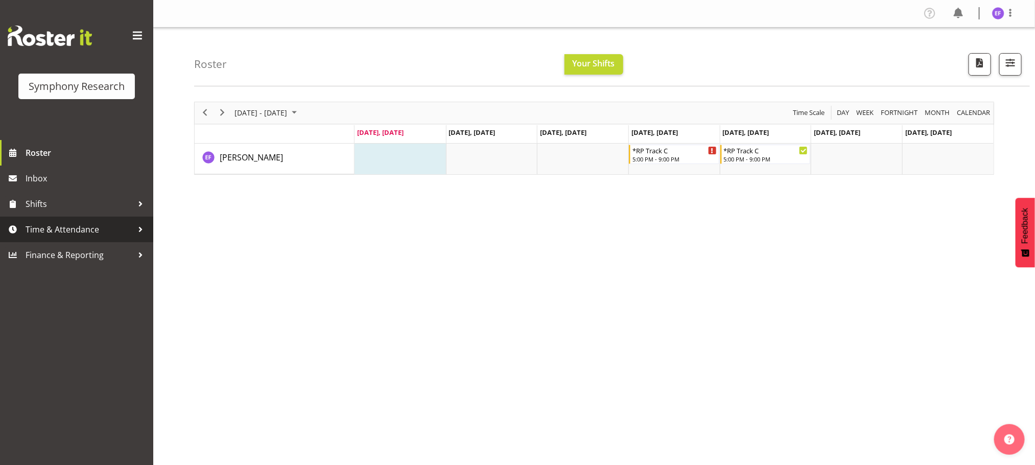
click at [134, 225] on div at bounding box center [140, 229] width 15 height 15
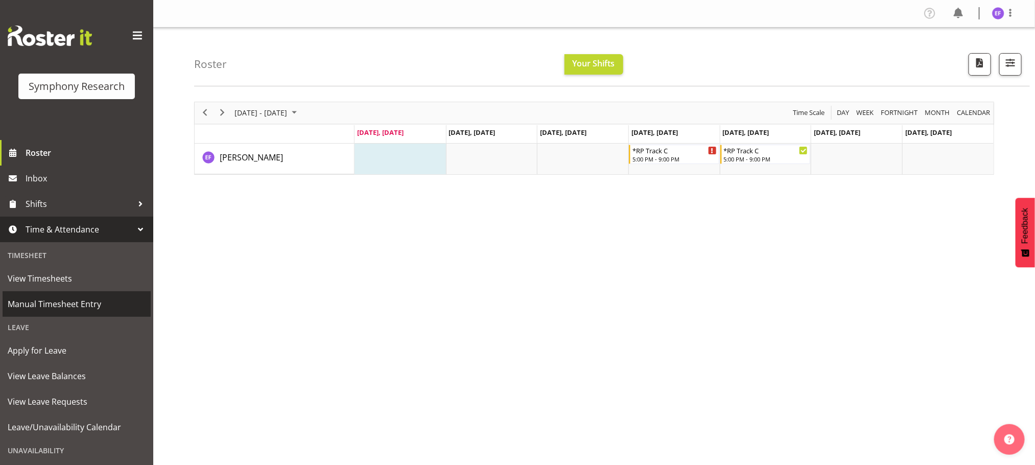
click at [77, 305] on span "Manual Timesheet Entry" at bounding box center [77, 303] width 138 height 15
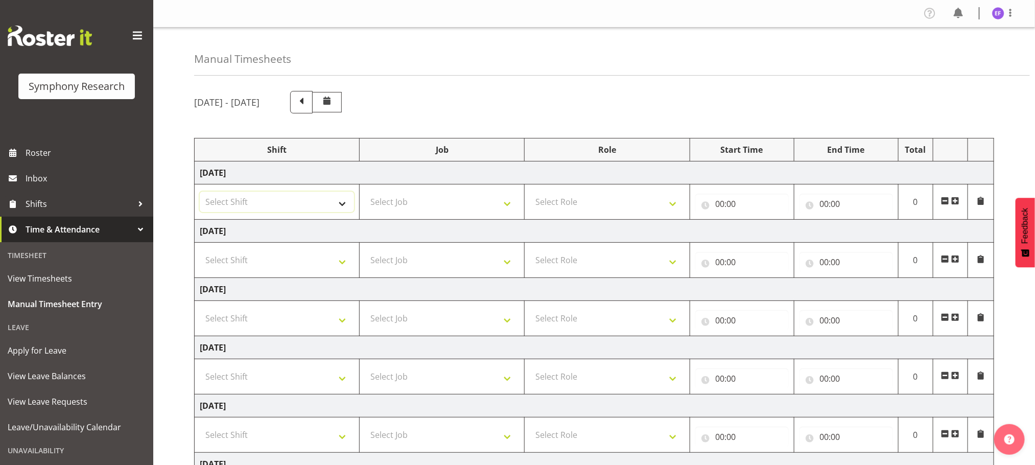
click at [338, 203] on select "Select Shift !!Weekend Residential (Roster IT Shift Label) *Business 9/10am ~ 4…" at bounding box center [277, 202] width 154 height 20
select select "48116"
click at [200, 193] on select "Select Shift !!Weekend Residential (Roster IT Shift Label) *Business 9/10am ~ 4…" at bounding box center [277, 202] width 154 height 20
click at [511, 208] on select "Select Job 550060 IF Admin 553492 World Poll [GEOGRAPHIC_DATA] Wave 2 2025 5535…" at bounding box center [442, 202] width 154 height 20
select select "10239"
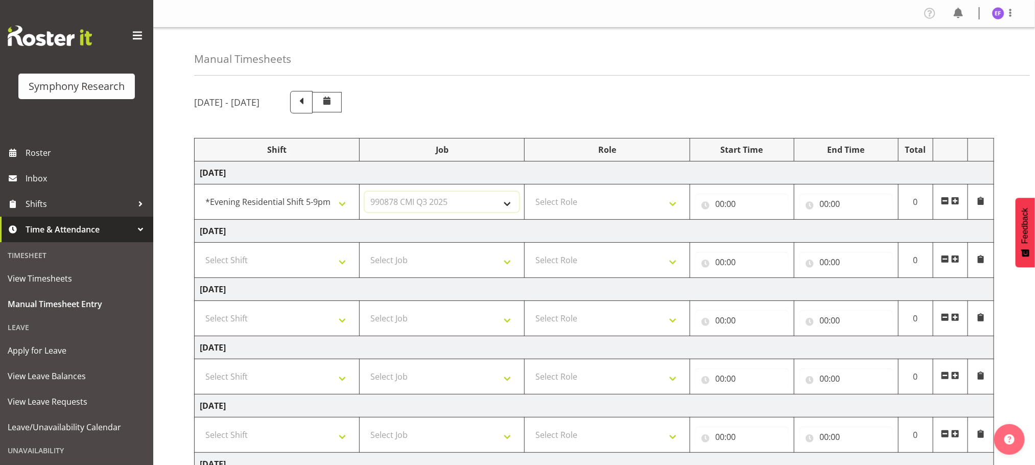
click at [365, 193] on select "Select Job 550060 IF Admin 553492 World Poll [GEOGRAPHIC_DATA] Wave 2 2025 5535…" at bounding box center [442, 202] width 154 height 20
click at [673, 207] on select "Select Role Briefing Interviewing" at bounding box center [607, 202] width 154 height 20
select select "47"
click at [530, 193] on select "Select Role Briefing Interviewing" at bounding box center [607, 202] width 154 height 20
click at [716, 204] on input "00:00" at bounding box center [741, 204] width 93 height 20
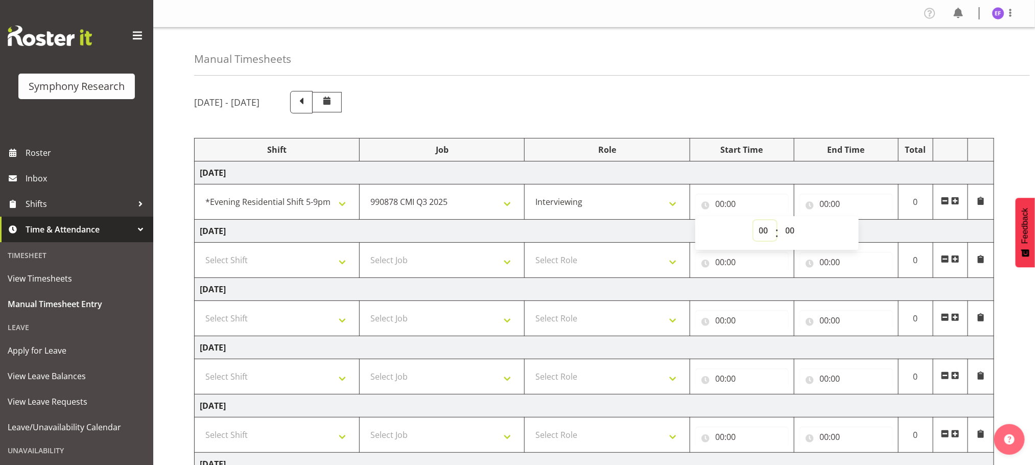
click at [762, 232] on select "00 01 02 03 04 05 06 07 08 09 10 11 12 13 14 15 16 17 18 19 20 21 22 23" at bounding box center [764, 230] width 23 height 20
select select "19"
click at [753, 221] on select "00 01 02 03 04 05 06 07 08 09 10 11 12 13 14 15 16 17 18 19 20 21 22 23" at bounding box center [764, 230] width 23 height 20
type input "19:00"
click at [823, 207] on input "00:00" at bounding box center [845, 204] width 93 height 20
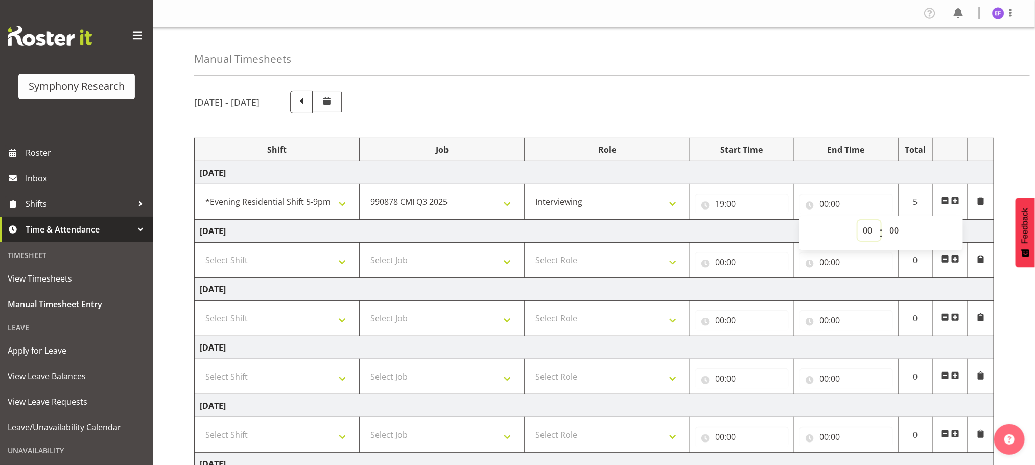
click at [863, 230] on select "00 01 02 03 04 05 06 07 08 09 10 11 12 13 14 15 16 17 18 19 20 21 22 23" at bounding box center [869, 230] width 23 height 20
select select "21"
click at [858, 221] on select "00 01 02 03 04 05 06 07 08 09 10 11 12 13 14 15 16 17 18 19 20 21 22 23" at bounding box center [869, 230] width 23 height 20
type input "21:00"
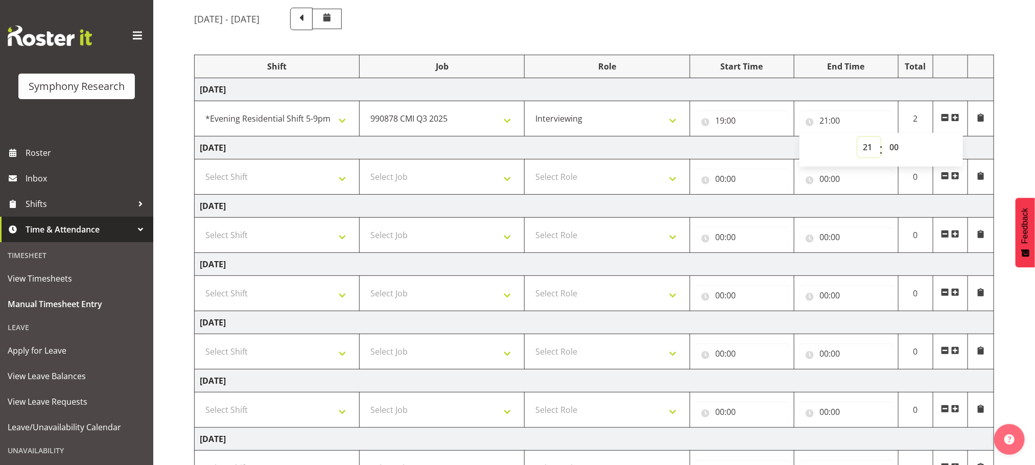
scroll to position [177, 0]
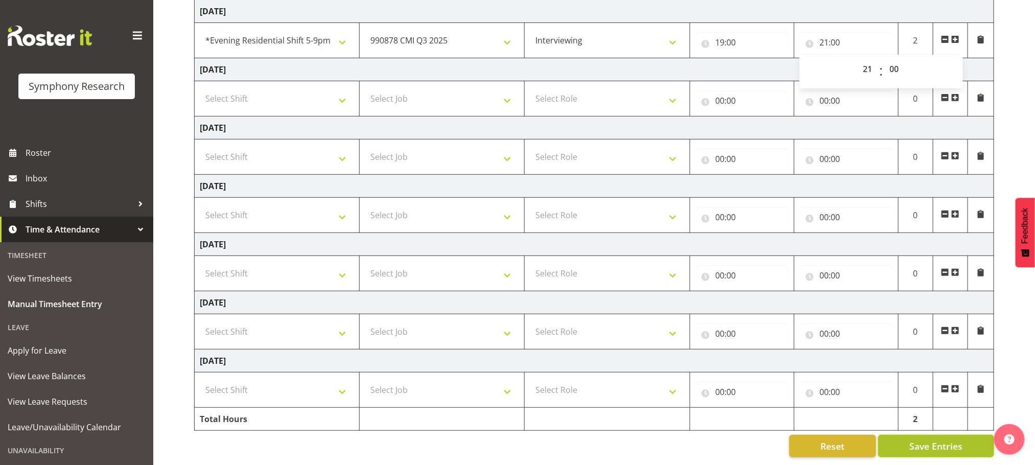
click at [921, 439] on span "Save Entries" at bounding box center [935, 445] width 53 height 13
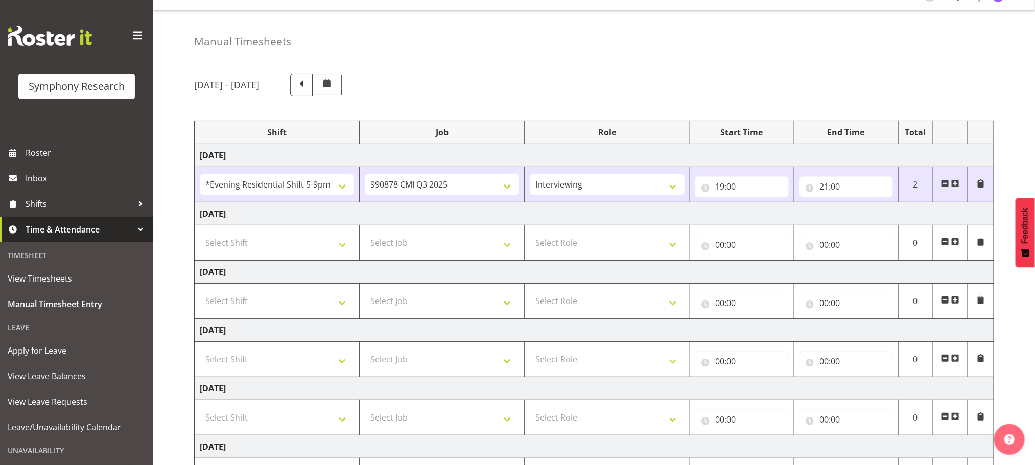
scroll to position [0, 0]
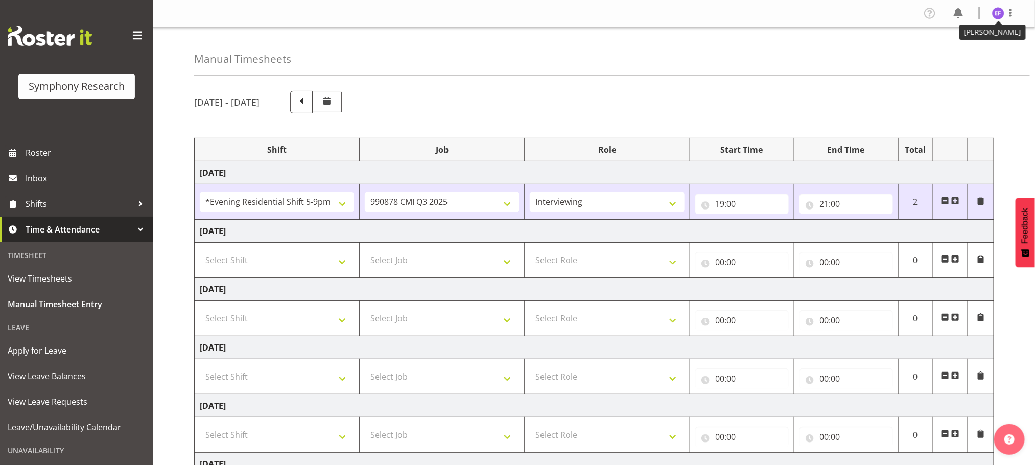
click at [999, 12] on img at bounding box center [998, 13] width 12 height 12
click at [951, 56] on link "Log Out" at bounding box center [967, 53] width 98 height 18
